Goal: Navigation & Orientation: Find specific page/section

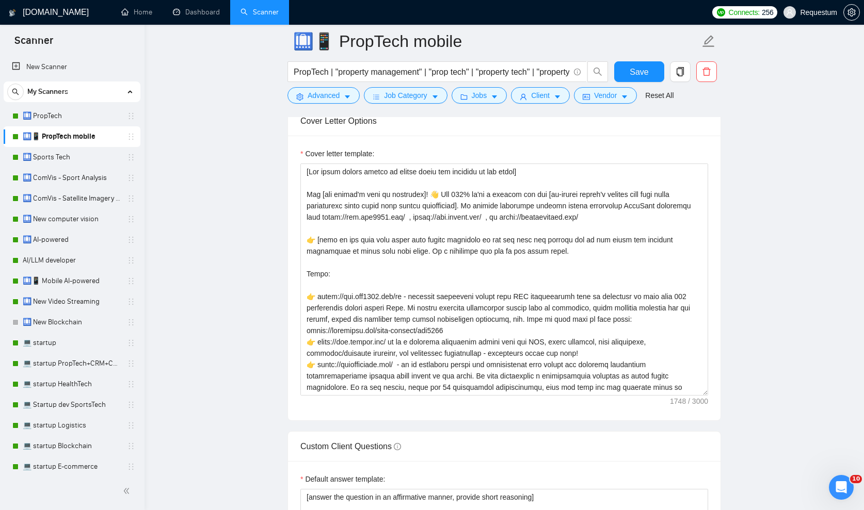
click at [59, 11] on h1 "[DOMAIN_NAME]" at bounding box center [56, 12] width 66 height 25
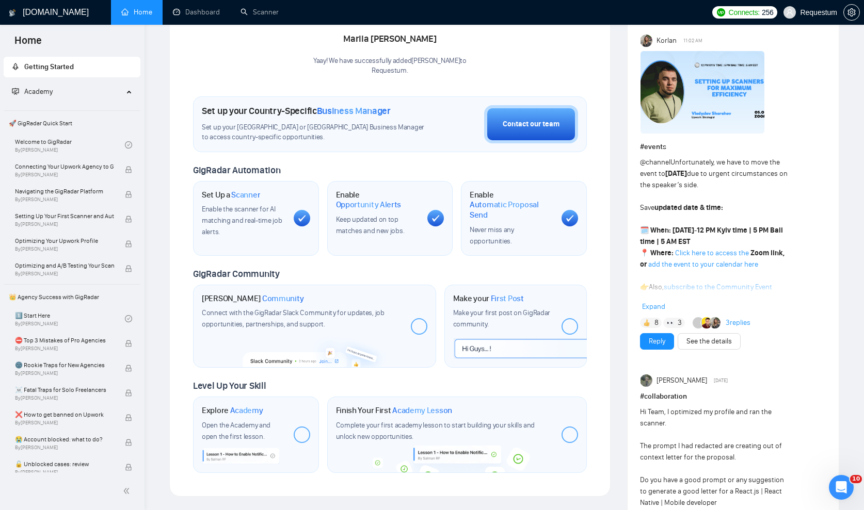
scroll to position [234, 0]
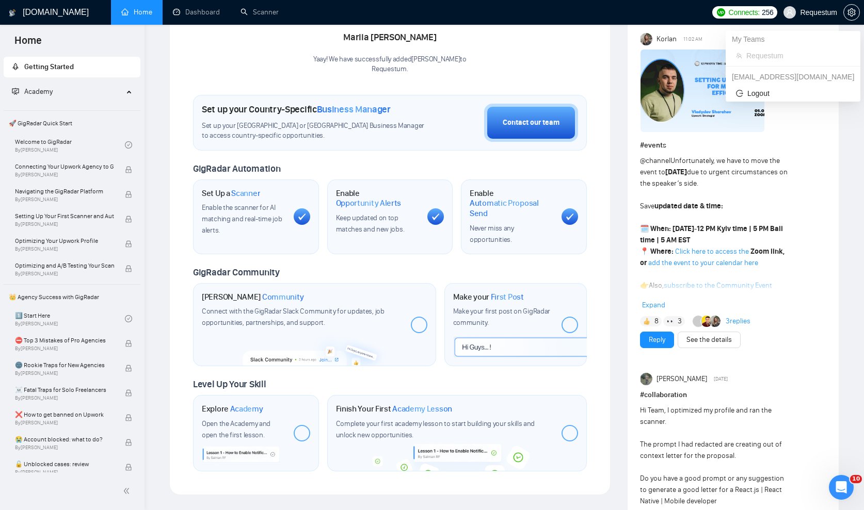
click at [823, 6] on span "Requestum" at bounding box center [810, 12] width 66 height 33
click at [846, 10] on span "setting" at bounding box center [851, 12] width 15 height 8
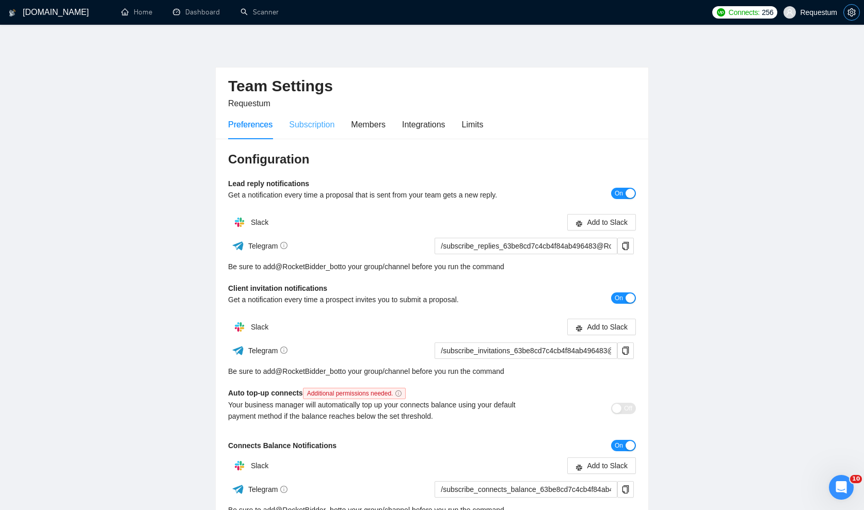
scroll to position [15, 0]
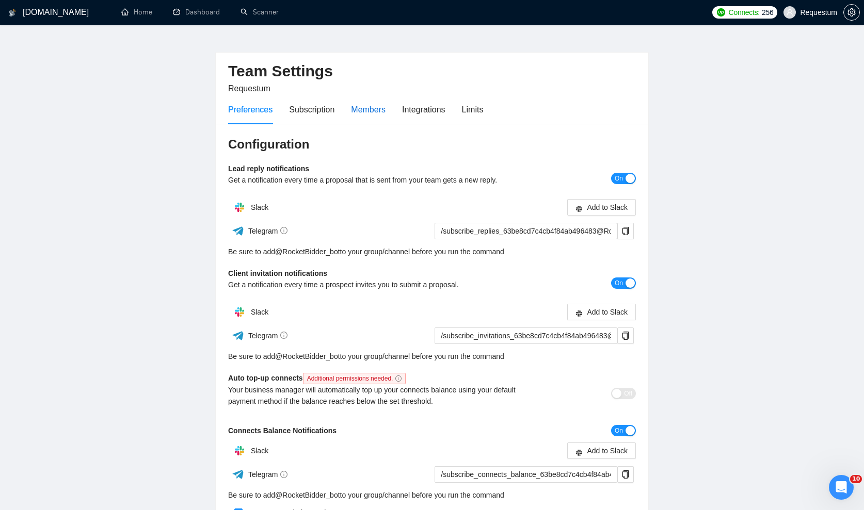
click at [368, 108] on div "Members" at bounding box center [368, 109] width 35 height 13
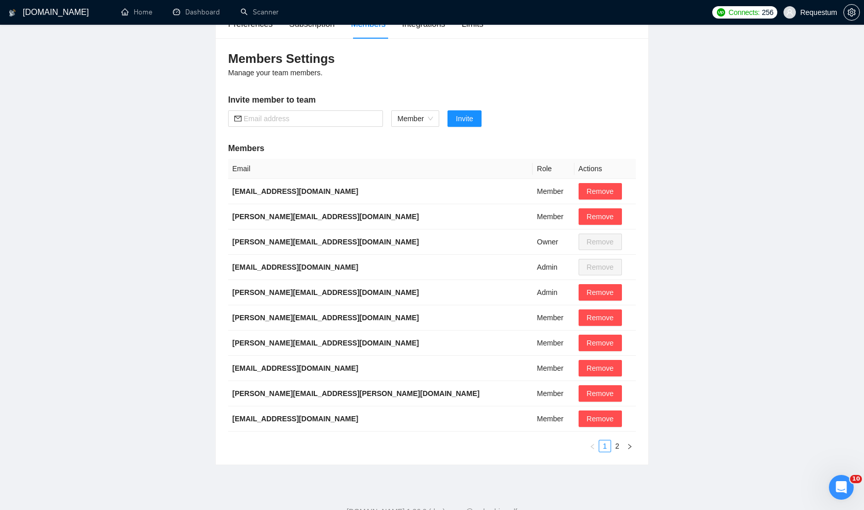
scroll to position [135, 0]
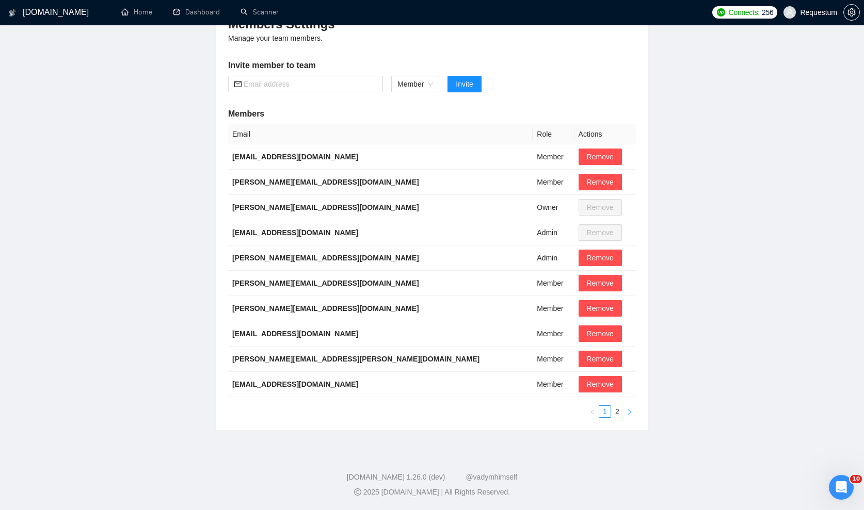
click at [630, 413] on icon "right" at bounding box center [630, 412] width 6 height 6
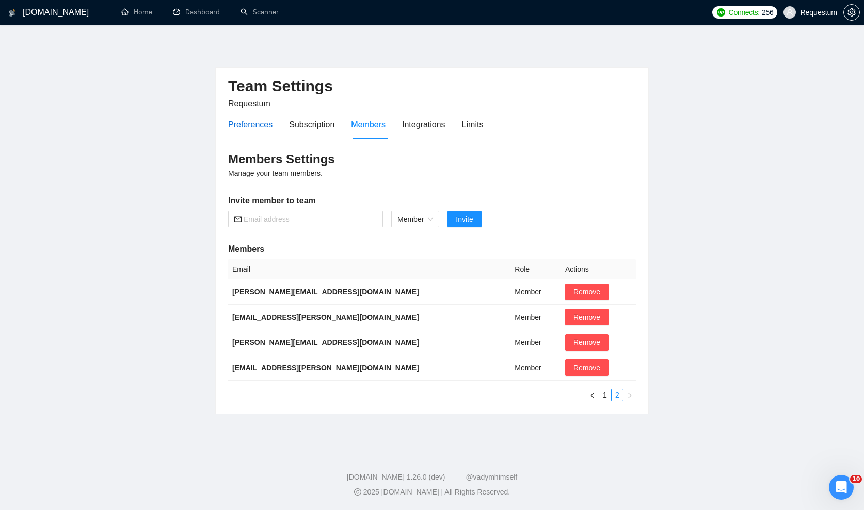
click at [260, 125] on div "Preferences" at bounding box center [250, 124] width 44 height 13
